Goal: Information Seeking & Learning: Learn about a topic

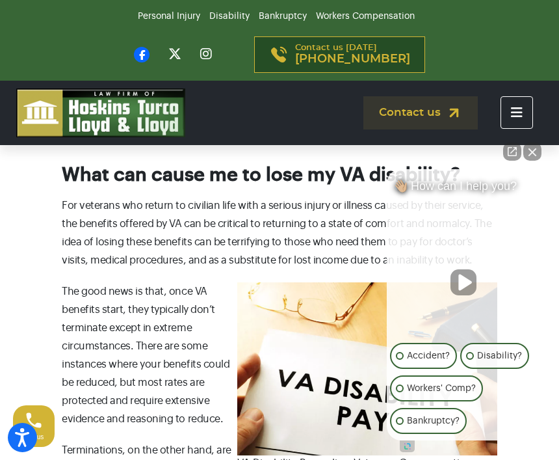
scroll to position [357, 0]
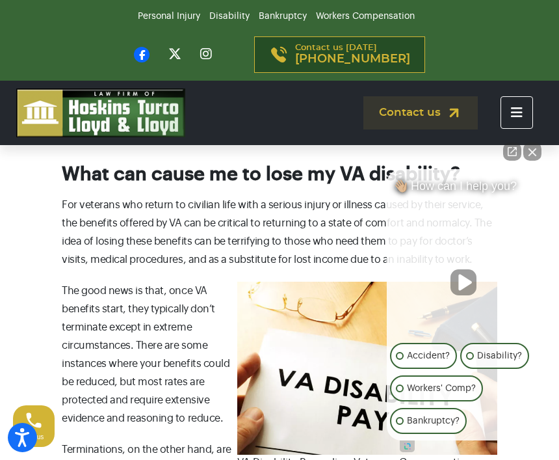
click at [528, 161] on button "Close Intaker Chat Widget" at bounding box center [532, 151] width 18 height 18
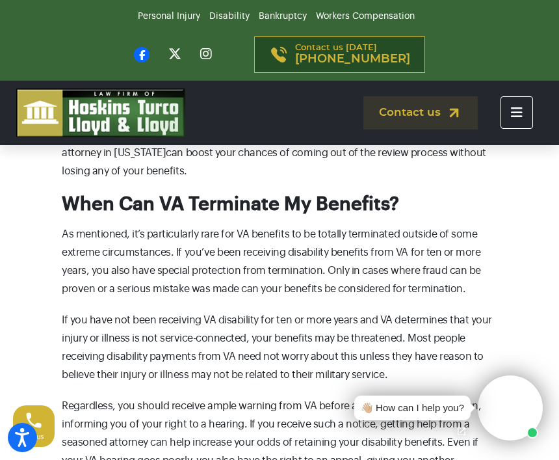
scroll to position [832, 0]
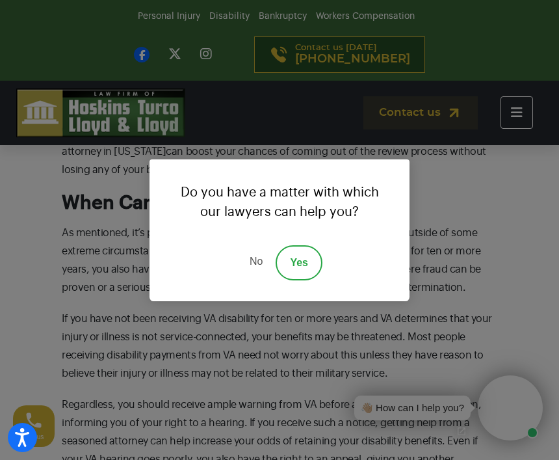
click at [259, 280] on link "No" at bounding box center [256, 262] width 39 height 35
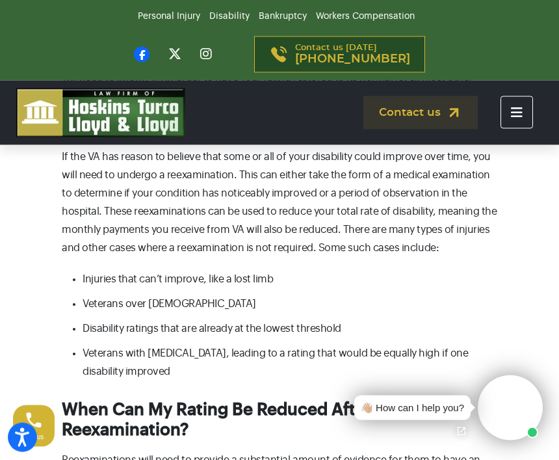
scroll to position [1447, 0]
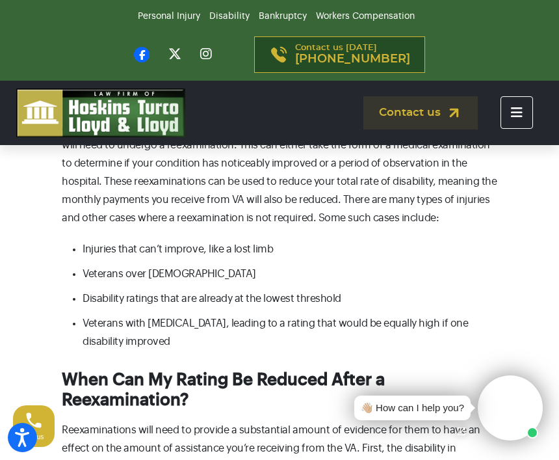
click at [252, 240] on li "Injuries that can’t improve, like a lost limb" at bounding box center [290, 249] width 415 height 18
click at [234, 240] on li "Injuries that can’t improve, like a lost limb" at bounding box center [290, 249] width 415 height 18
click at [239, 240] on li "Injuries that can’t improve, like a lost limb" at bounding box center [290, 249] width 415 height 18
click at [248, 240] on li "Injuries that can’t improve, like a lost limb" at bounding box center [290, 249] width 415 height 18
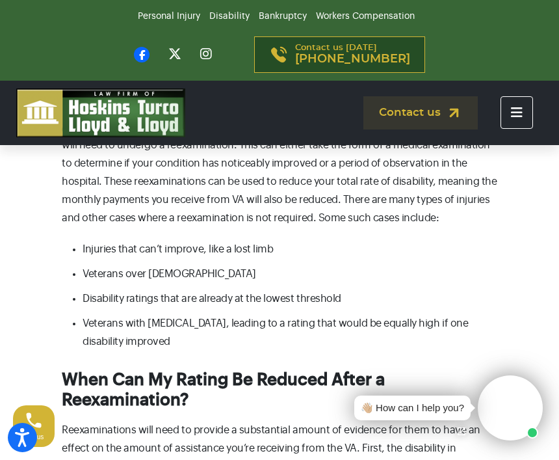
click at [497, 383] on h3 "When Can My Rating Be Reduced After a Reexamination?" at bounding box center [280, 390] width 436 height 40
click at [495, 384] on h3 "When Can My Rating Be Reduced After a Reexamination?" at bounding box center [280, 390] width 436 height 40
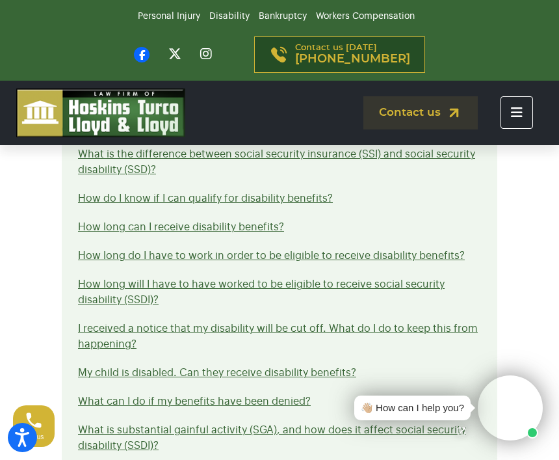
scroll to position [2488, 0]
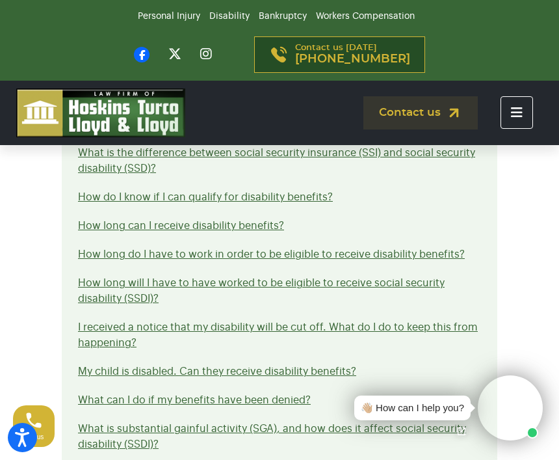
click at [259, 220] on link "How long can I receive disability benefits?" at bounding box center [181, 225] width 206 height 10
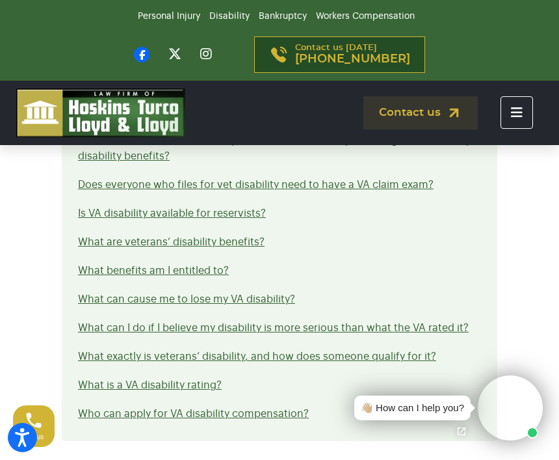
scroll to position [3008, 0]
click at [267, 293] on link "What can cause me to lose my VA disability?" at bounding box center [186, 298] width 217 height 10
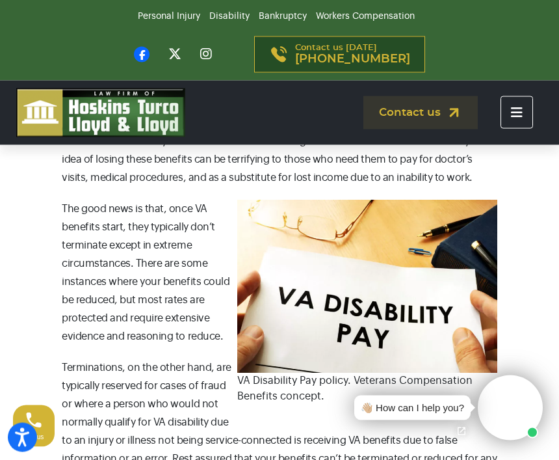
scroll to position [439, 0]
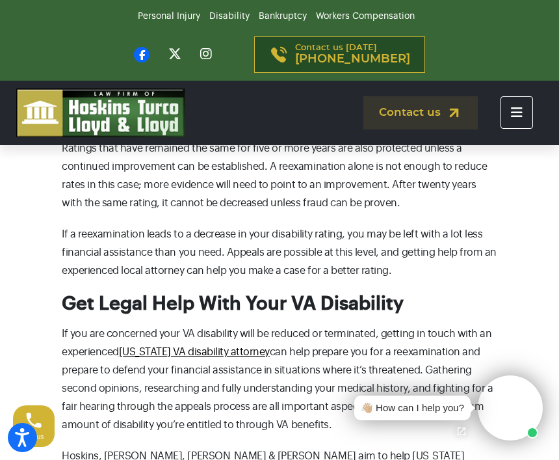
scroll to position [1968, 0]
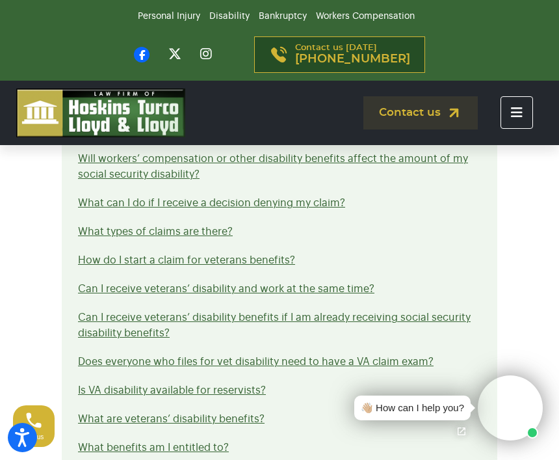
scroll to position [2831, 0]
click at [357, 283] on link "Can I receive veterans’ disability and work at the same time?" at bounding box center [226, 288] width 297 height 10
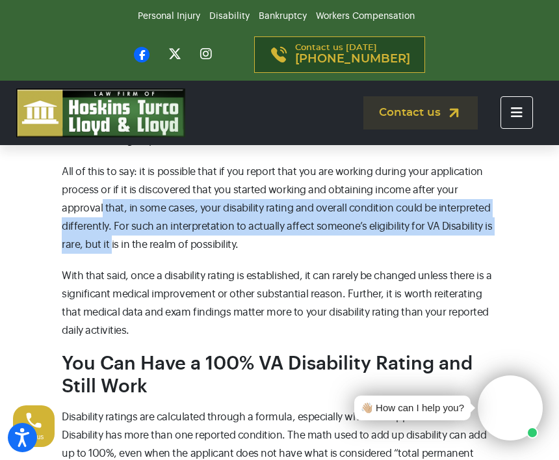
scroll to position [1275, 0]
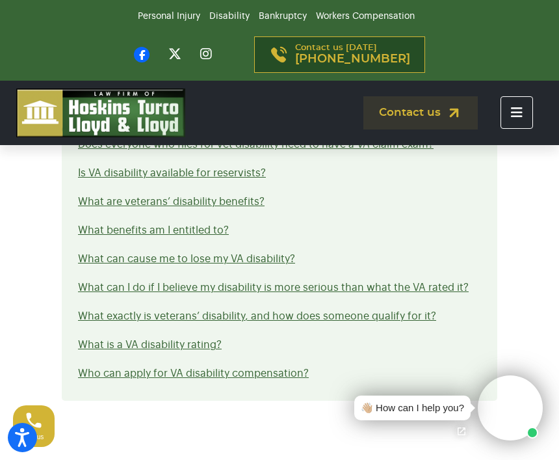
scroll to position [3154, 0]
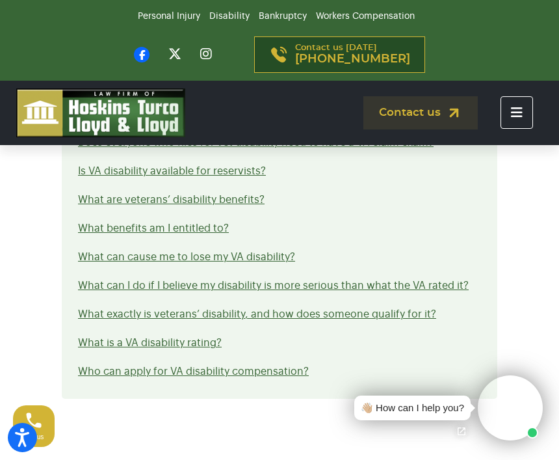
click at [343, 280] on link "What can I do if I believe my disability is more serious than what the VA rated…" at bounding box center [273, 285] width 391 height 10
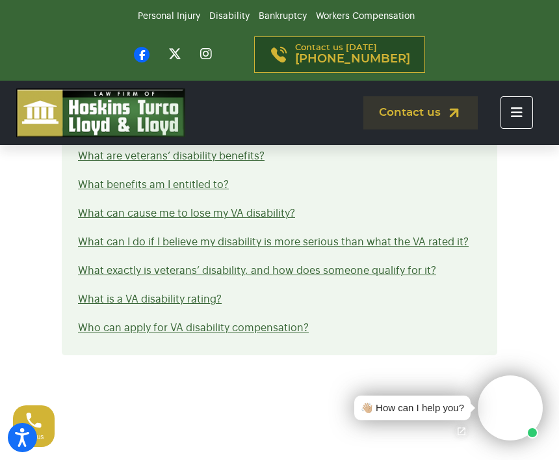
click at [262, 208] on link "What can cause me to lose my VA disability?" at bounding box center [186, 213] width 217 height 10
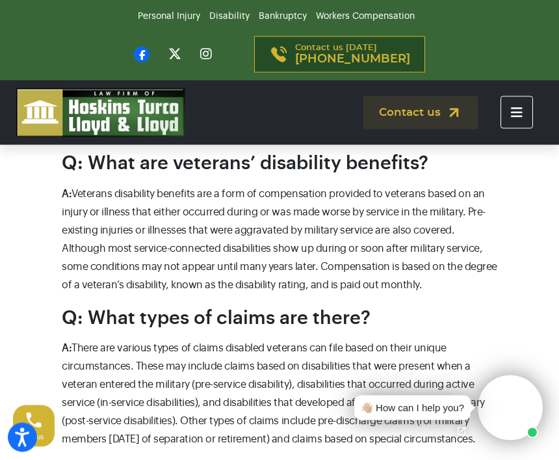
scroll to position [825, 0]
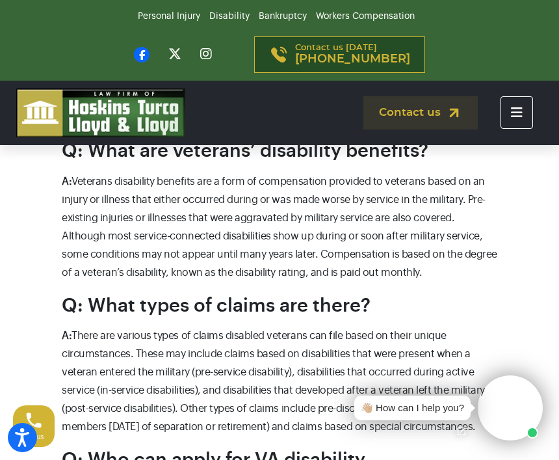
click at [496, 334] on p "A: There are various types of claims disabled veterans can file based on their …" at bounding box center [280, 380] width 436 height 109
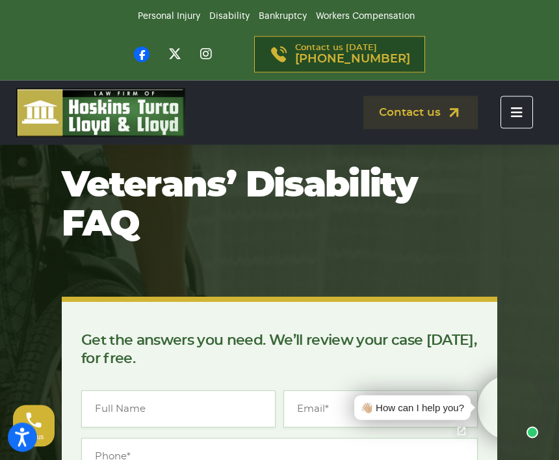
scroll to position [0, 0]
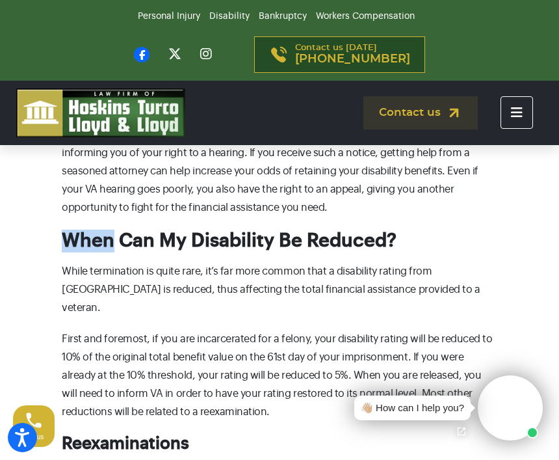
scroll to position [1103, 0]
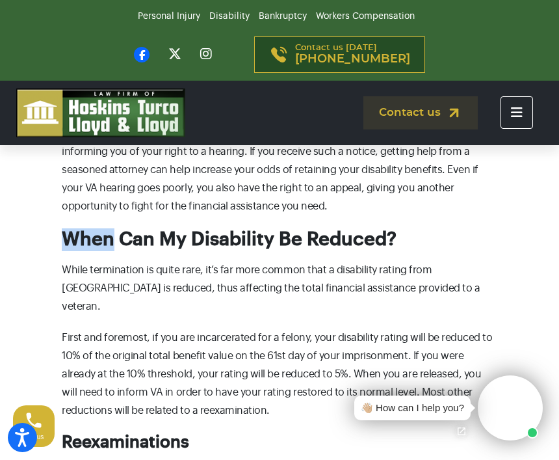
click at [434, 328] on p "First and foremost, if you are incarcerated for a felony, your disability ratin…" at bounding box center [280, 373] width 436 height 91
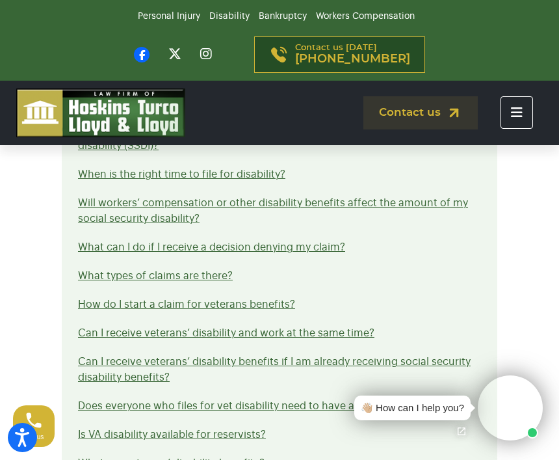
scroll to position [2787, 0]
click at [492, 374] on ul "Can my children or spouse receive social security disability benefits? What is …" at bounding box center [280, 231] width 436 height 860
click at [178, 270] on link "What types of claims are there?" at bounding box center [155, 275] width 155 height 10
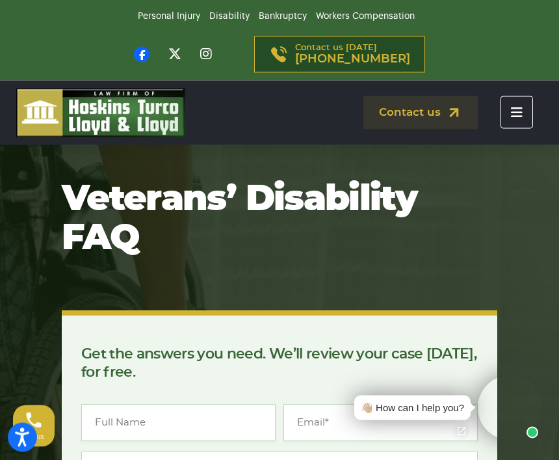
scroll to position [2, 0]
